Goal: Browse casually: Explore the website without a specific task or goal

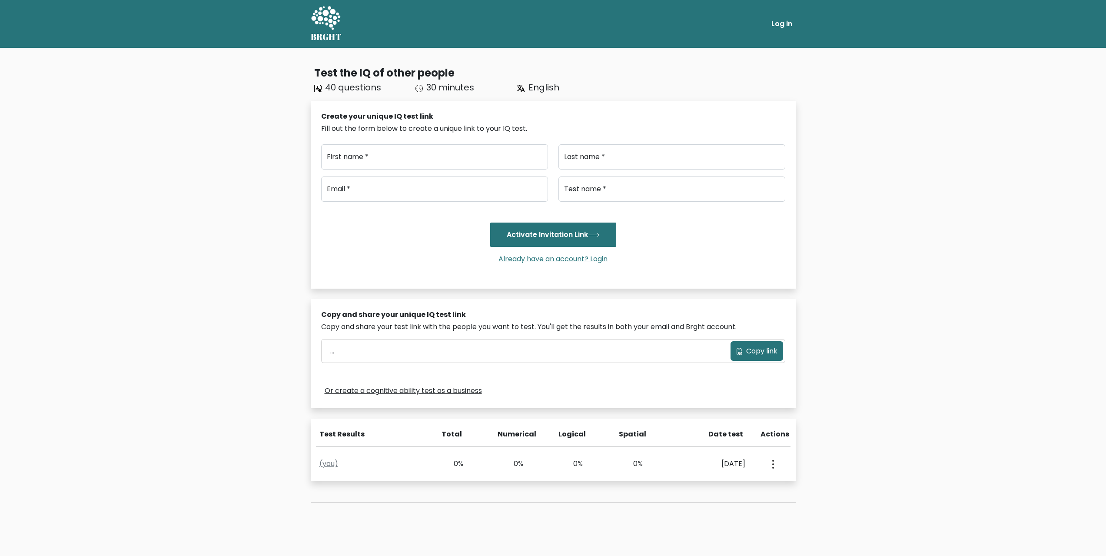
click at [780, 22] on link "Log in" at bounding box center [782, 23] width 28 height 17
